Goal: Information Seeking & Learning: Learn about a topic

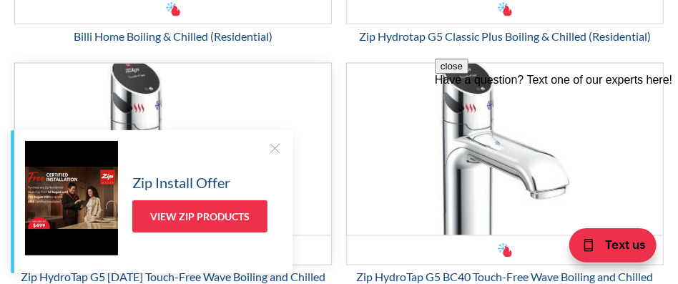
scroll to position [787, 0]
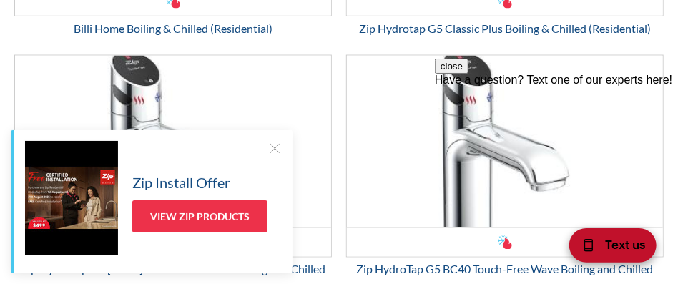
click at [616, 244] on span "Text us" at bounding box center [625, 243] width 40 height 19
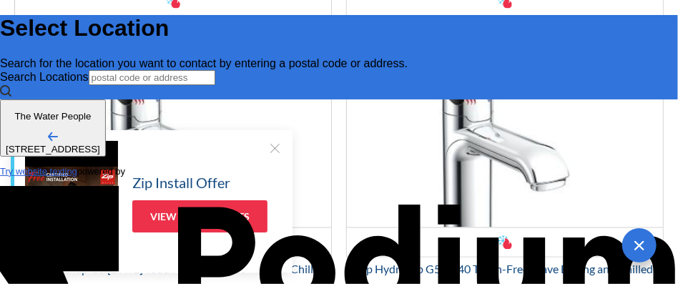
scroll to position [0, 0]
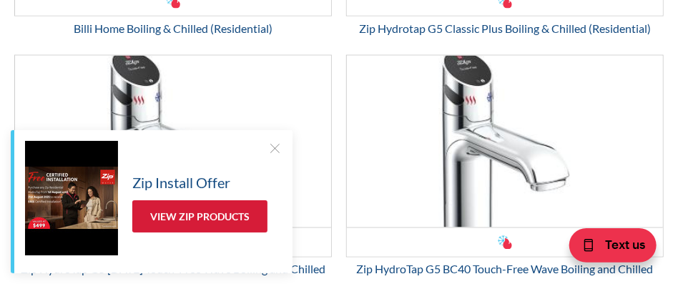
click at [232, 212] on link "View Zip Products" at bounding box center [199, 216] width 135 height 32
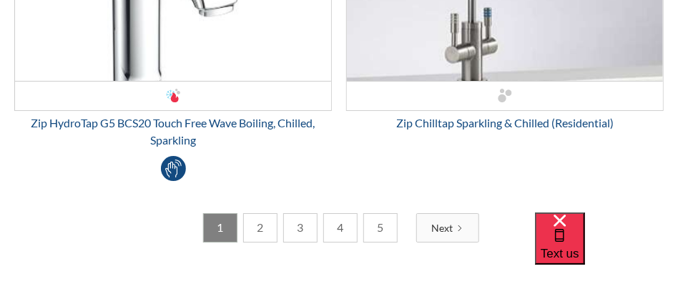
scroll to position [5365, 0]
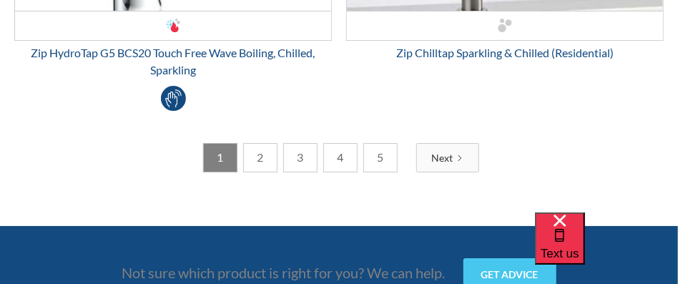
click at [267, 150] on link "2" at bounding box center [260, 157] width 34 height 29
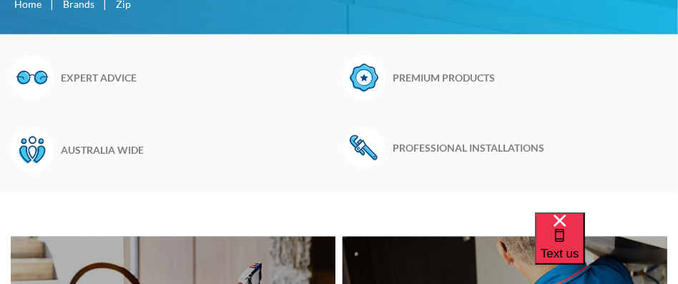
scroll to position [358, 0]
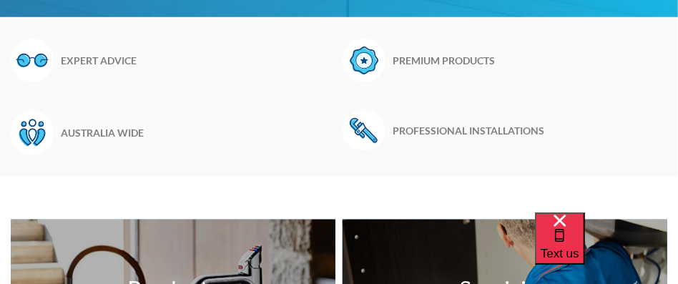
click at [367, 53] on img at bounding box center [364, 61] width 43 height 44
click at [411, 64] on h6 "Premium products" at bounding box center [523, 60] width 260 height 15
click at [412, 63] on h6 "Premium products" at bounding box center [523, 60] width 260 height 15
click at [413, 62] on h6 "Premium products" at bounding box center [523, 60] width 260 height 15
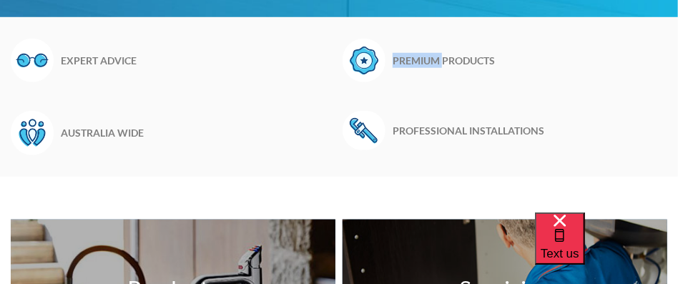
click at [413, 62] on h6 "Premium products" at bounding box center [523, 60] width 260 height 15
click at [366, 56] on img at bounding box center [364, 61] width 43 height 44
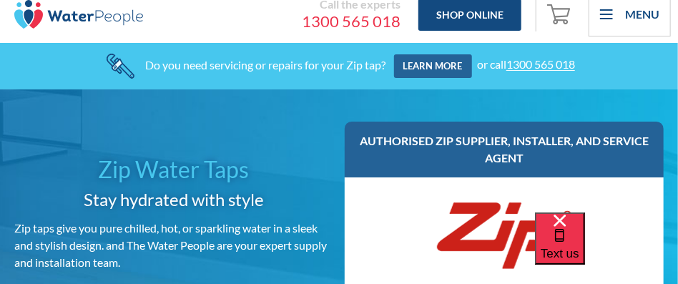
scroll to position [0, 0]
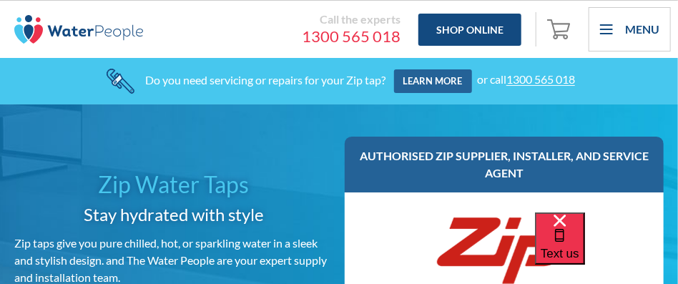
click at [642, 25] on div "Menu" at bounding box center [642, 29] width 34 height 17
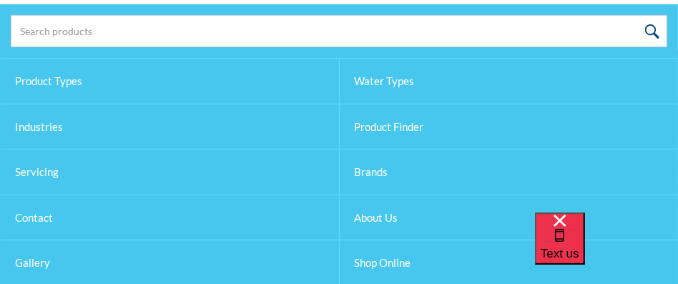
scroll to position [72, 0]
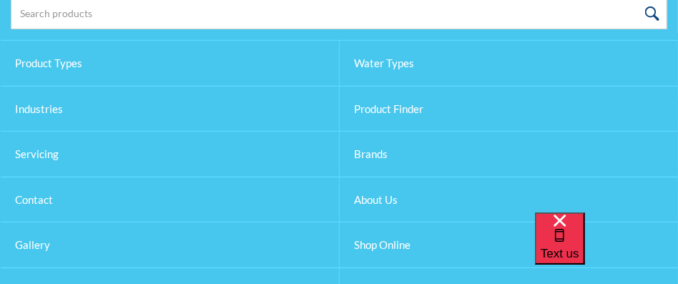
click at [380, 191] on link "About Us" at bounding box center [509, 200] width 339 height 47
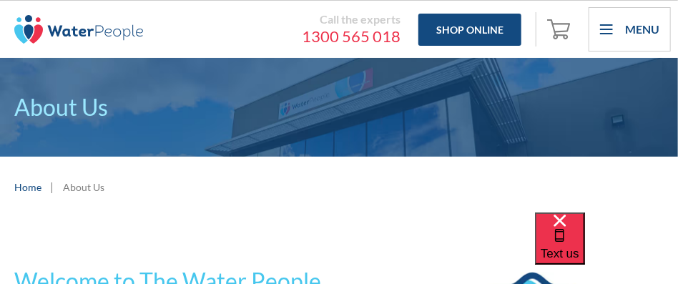
click at [79, 187] on div "About Us" at bounding box center [83, 187] width 41 height 15
click at [27, 182] on link "Home" at bounding box center [27, 187] width 27 height 15
